Goal: Navigation & Orientation: Find specific page/section

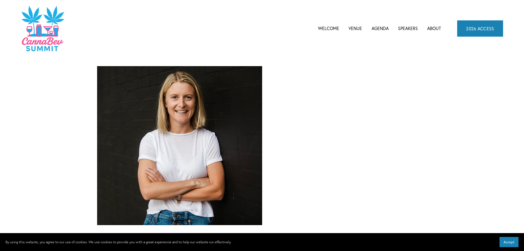
scroll to position [25, 0]
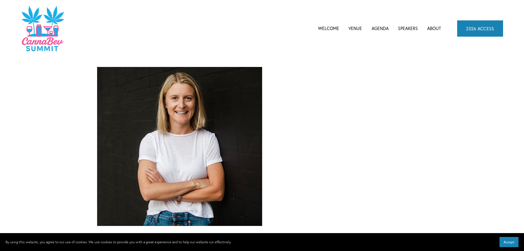
click at [437, 28] on link "About" at bounding box center [434, 28] width 14 height 8
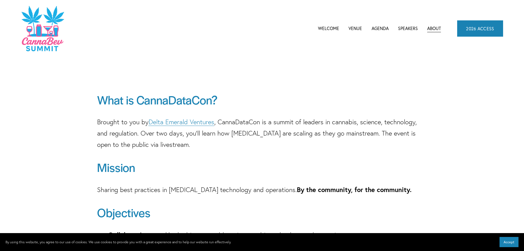
click at [413, 26] on link "Speakers" at bounding box center [408, 28] width 20 height 8
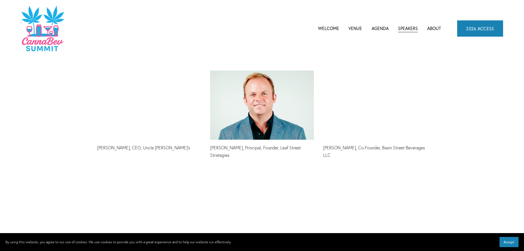
scroll to position [1458, 0]
